Goal: Task Accomplishment & Management: Manage account settings

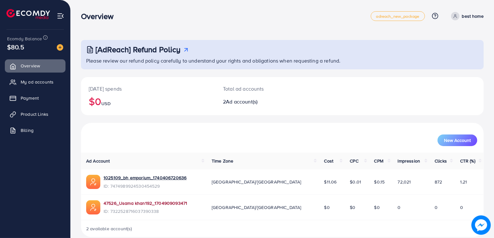
click at [143, 202] on link "47526_Usama khan192_1704909093471" at bounding box center [146, 203] width 84 height 6
click at [158, 203] on link "47526_Usama khan192_1704909093471" at bounding box center [146, 203] width 84 height 6
click at [124, 203] on link "47526_Usama khan192_1704909093471" at bounding box center [146, 203] width 84 height 6
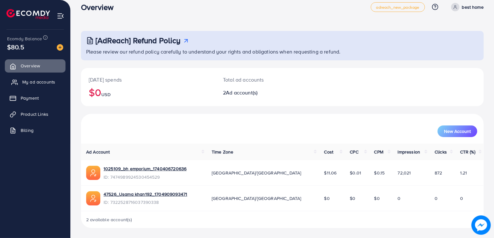
click at [36, 83] on span "My ad accounts" at bounding box center [38, 82] width 33 height 6
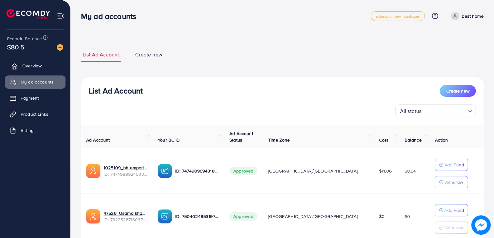
click at [27, 62] on link "Overview" at bounding box center [35, 65] width 61 height 13
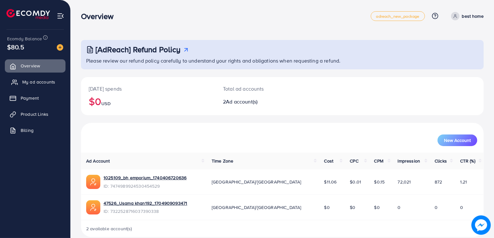
click at [31, 84] on span "My ad accounts" at bounding box center [38, 82] width 33 height 6
